Goal: Transaction & Acquisition: Download file/media

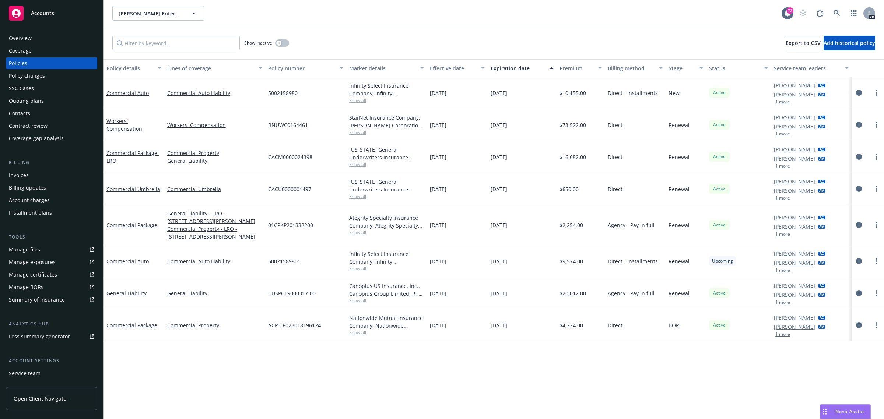
click at [40, 11] on span "Accounts" at bounding box center [42, 13] width 23 height 6
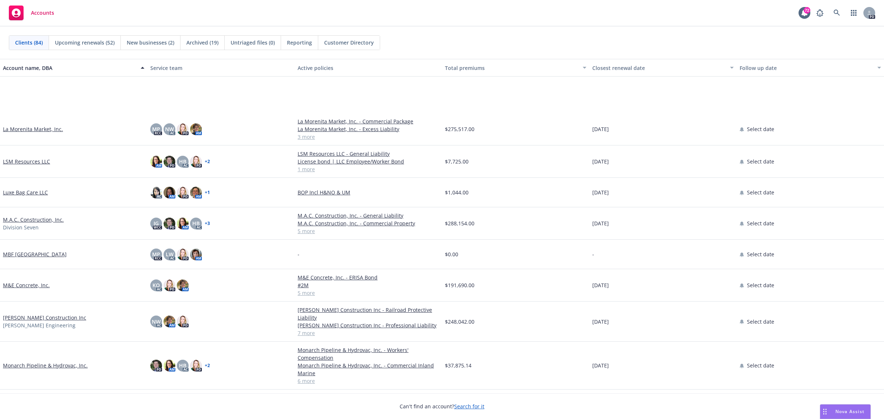
scroll to position [1335, 0]
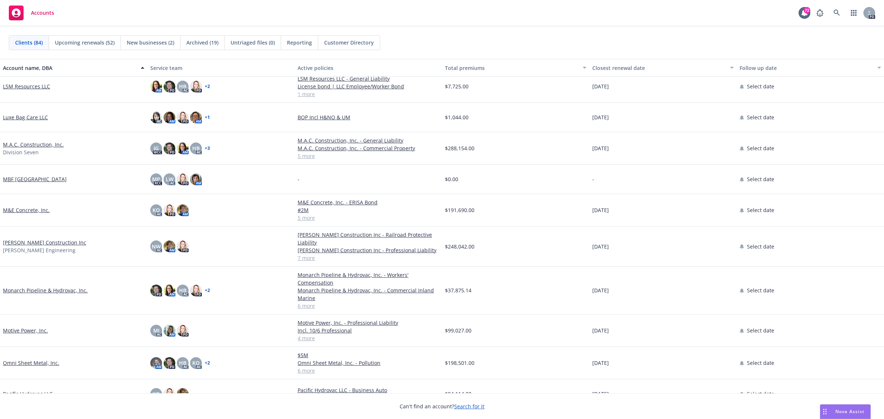
click at [28, 330] on link "Motive Power, Inc." at bounding box center [25, 331] width 45 height 8
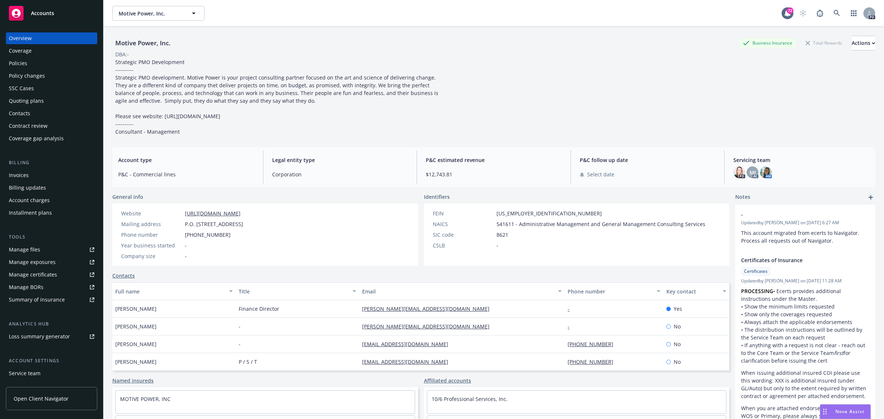
click at [22, 59] on div "Policies" at bounding box center [18, 63] width 18 height 12
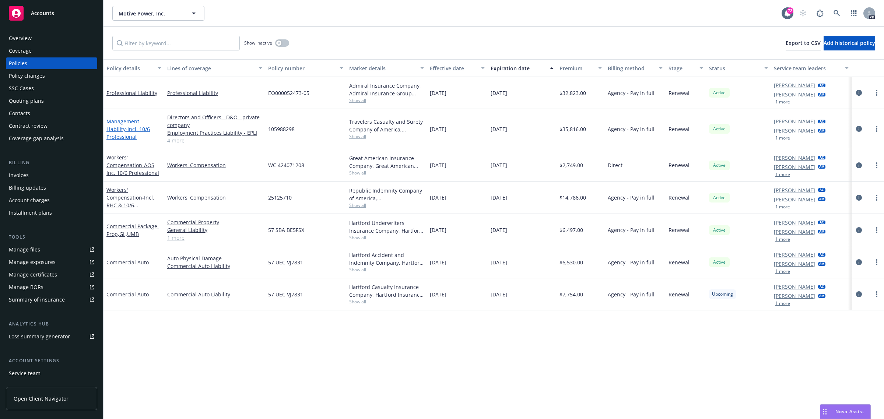
click at [131, 124] on link "Management Liability - Incl. 10/6 Professional" at bounding box center [127, 129] width 43 height 22
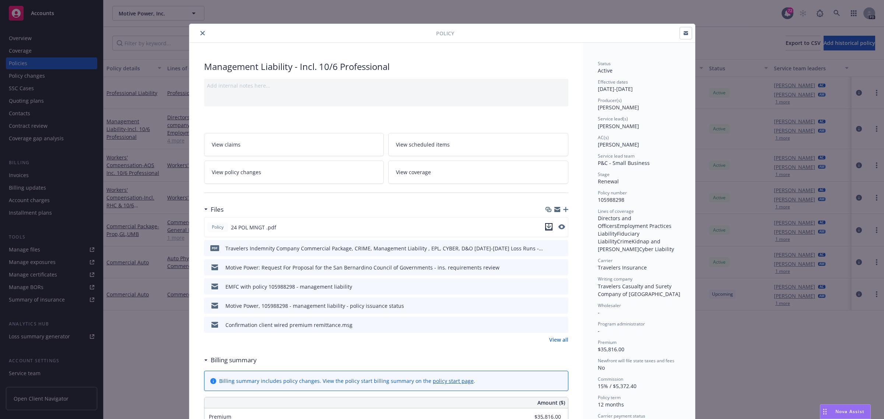
click at [546, 226] on icon "download file" at bounding box center [549, 227] width 6 height 6
click at [200, 34] on icon "close" at bounding box center [202, 33] width 4 height 4
